Goal: Find specific page/section: Find specific page/section

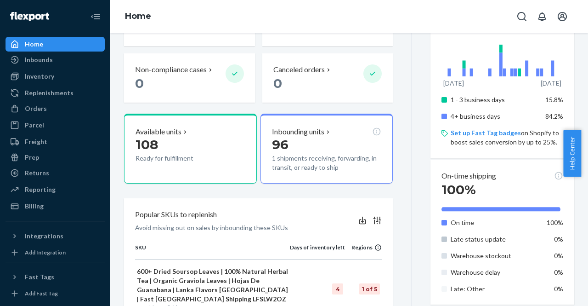
scroll to position [218, 0]
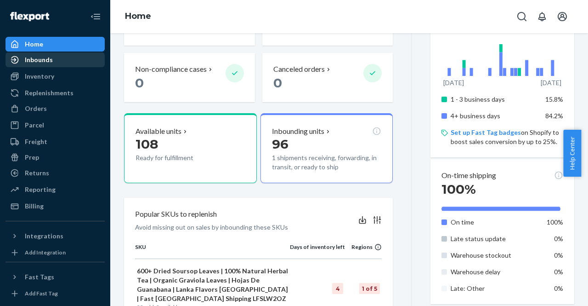
click at [40, 66] on div "Inbounds" at bounding box center [54, 59] width 97 height 13
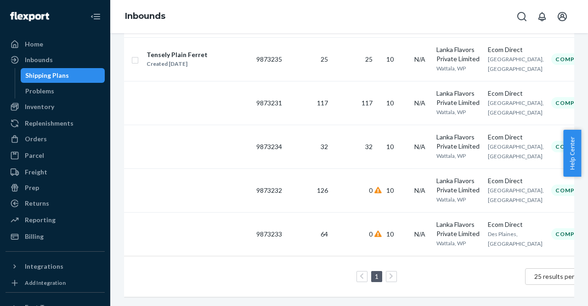
scroll to position [217, 0]
click at [68, 89] on div "Problems" at bounding box center [63, 91] width 83 height 13
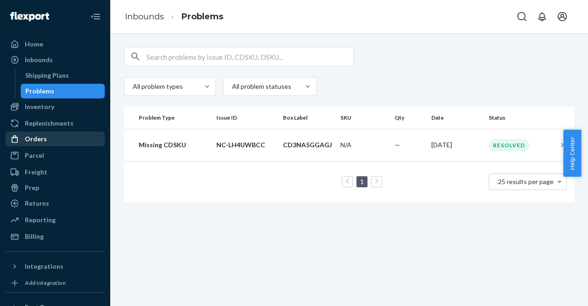
click at [51, 133] on div "Orders" at bounding box center [54, 138] width 97 height 13
